Goal: Book appointment/travel/reservation

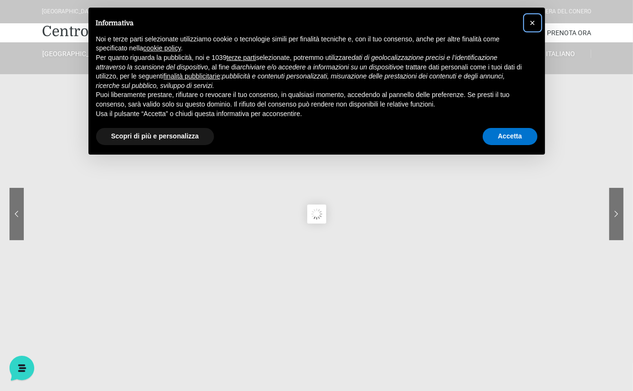
click at [533, 23] on span "×" at bounding box center [533, 23] width 6 height 10
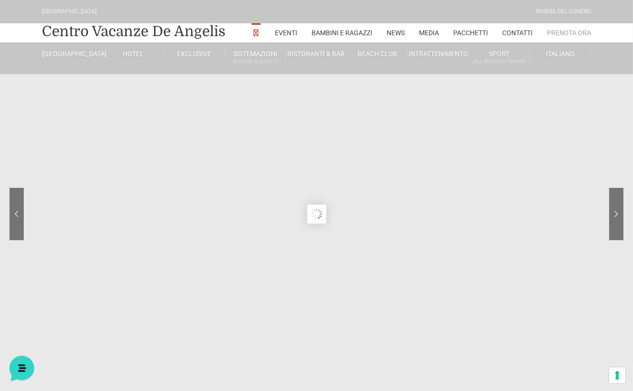
click at [576, 35] on link "Prenota Ora" at bounding box center [569, 32] width 44 height 19
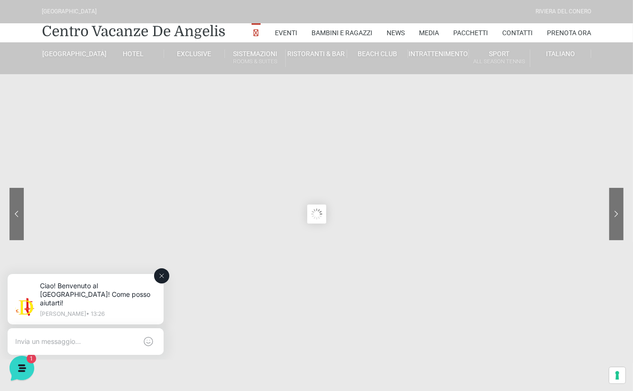
click at [157, 275] on button at bounding box center [161, 275] width 15 height 15
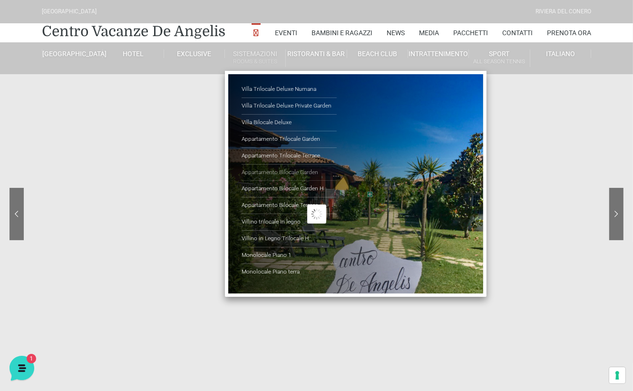
click at [262, 172] on link "Appartamento Bilocale Garden" at bounding box center [289, 173] width 95 height 17
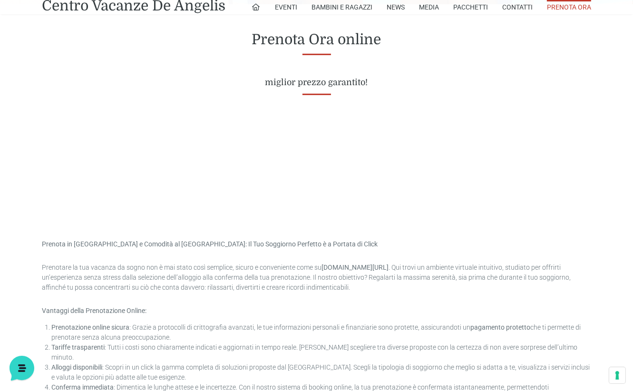
scroll to position [428, 0]
